Goal: Task Accomplishment & Management: Manage account settings

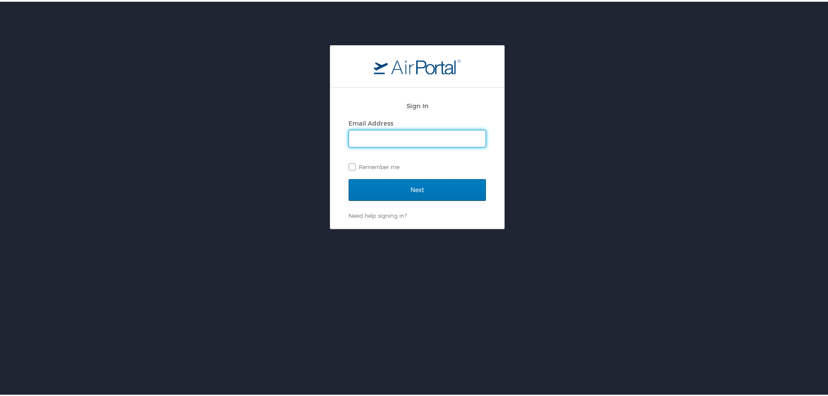
click at [361, 136] on input "Email Address" at bounding box center [417, 137] width 137 height 17
type input "kari.allen@arcstsa.org"
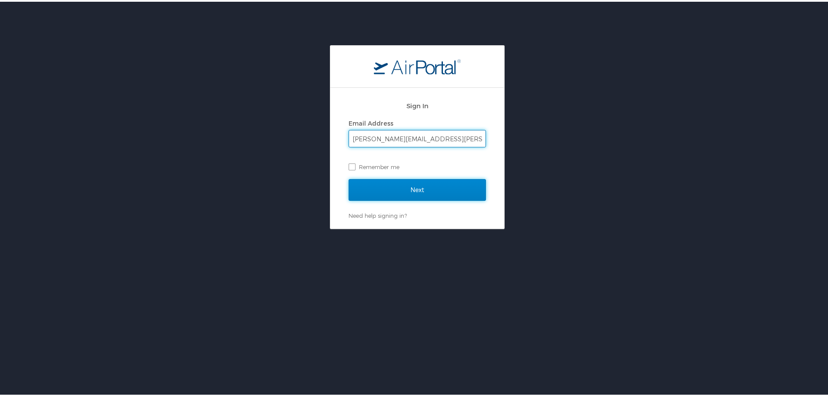
click at [361, 188] on input "Next" at bounding box center [417, 188] width 137 height 22
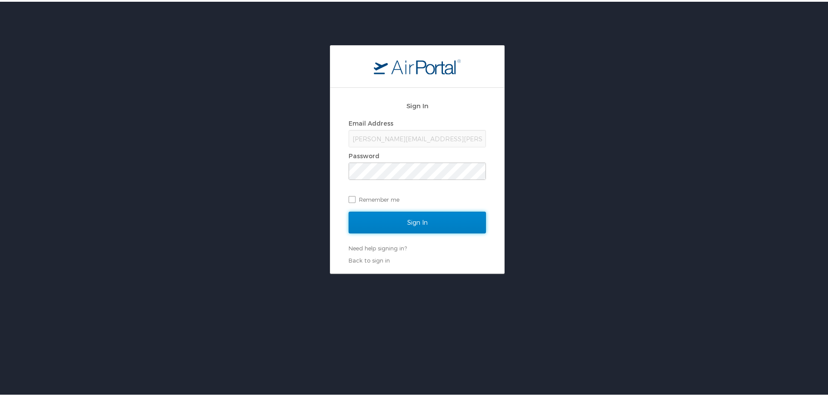
click at [361, 226] on input "Sign In" at bounding box center [417, 221] width 137 height 22
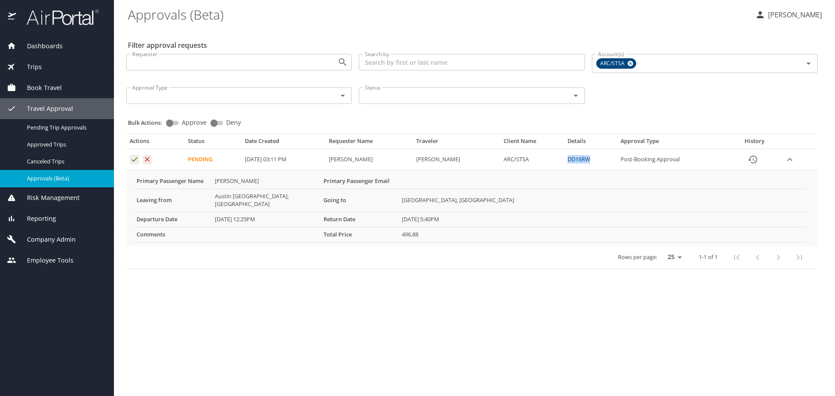
drag, startPoint x: 575, startPoint y: 160, endPoint x: 600, endPoint y: 160, distance: 24.8
click at [600, 160] on td "DD16RW" at bounding box center [590, 159] width 53 height 21
copy link "DD16RW"
click at [590, 159] on link "DD16RW" at bounding box center [578, 159] width 23 height 8
click at [132, 163] on icon "Approval table" at bounding box center [134, 159] width 8 height 8
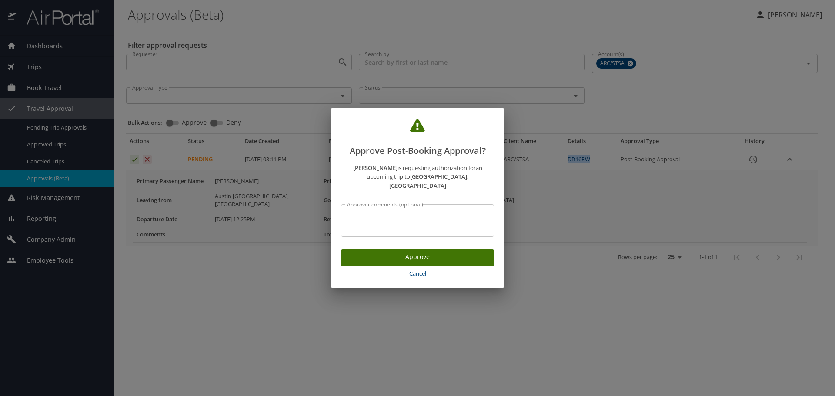
click at [408, 255] on span "Approve" at bounding box center [417, 257] width 139 height 11
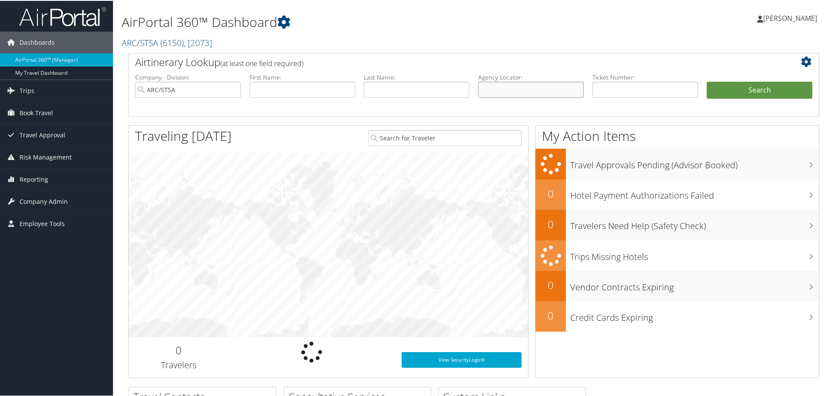
click at [526, 94] on input "text" at bounding box center [531, 89] width 106 height 16
paste input "DD16RW"
type input "DD16RW"
click at [707, 81] on button "Search" at bounding box center [760, 89] width 106 height 17
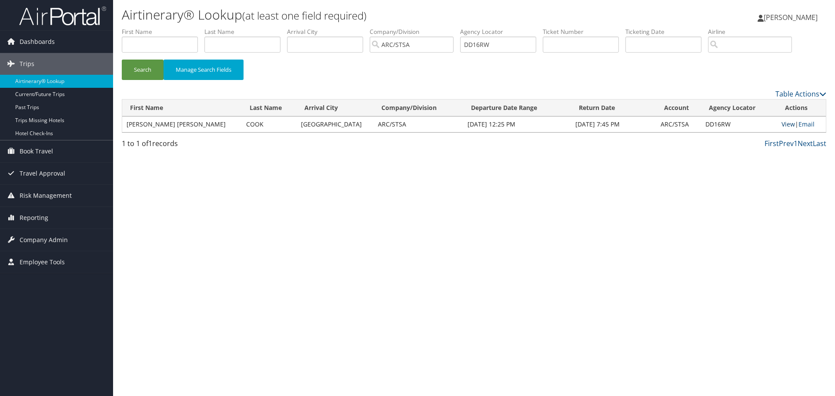
click at [781, 126] on link "View" at bounding box center [787, 124] width 13 height 8
